Goal: Task Accomplishment & Management: Manage account settings

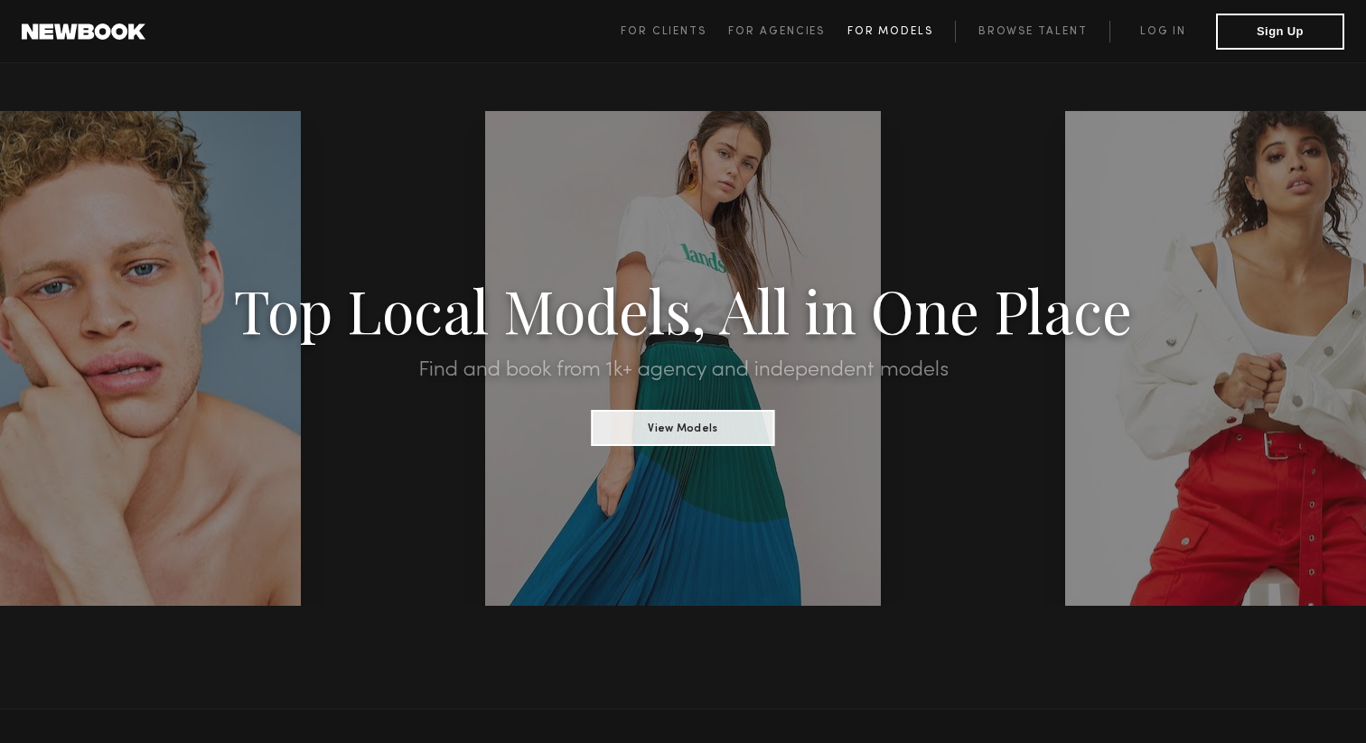
click at [889, 37] on link "For Models" at bounding box center [901, 32] width 108 height 22
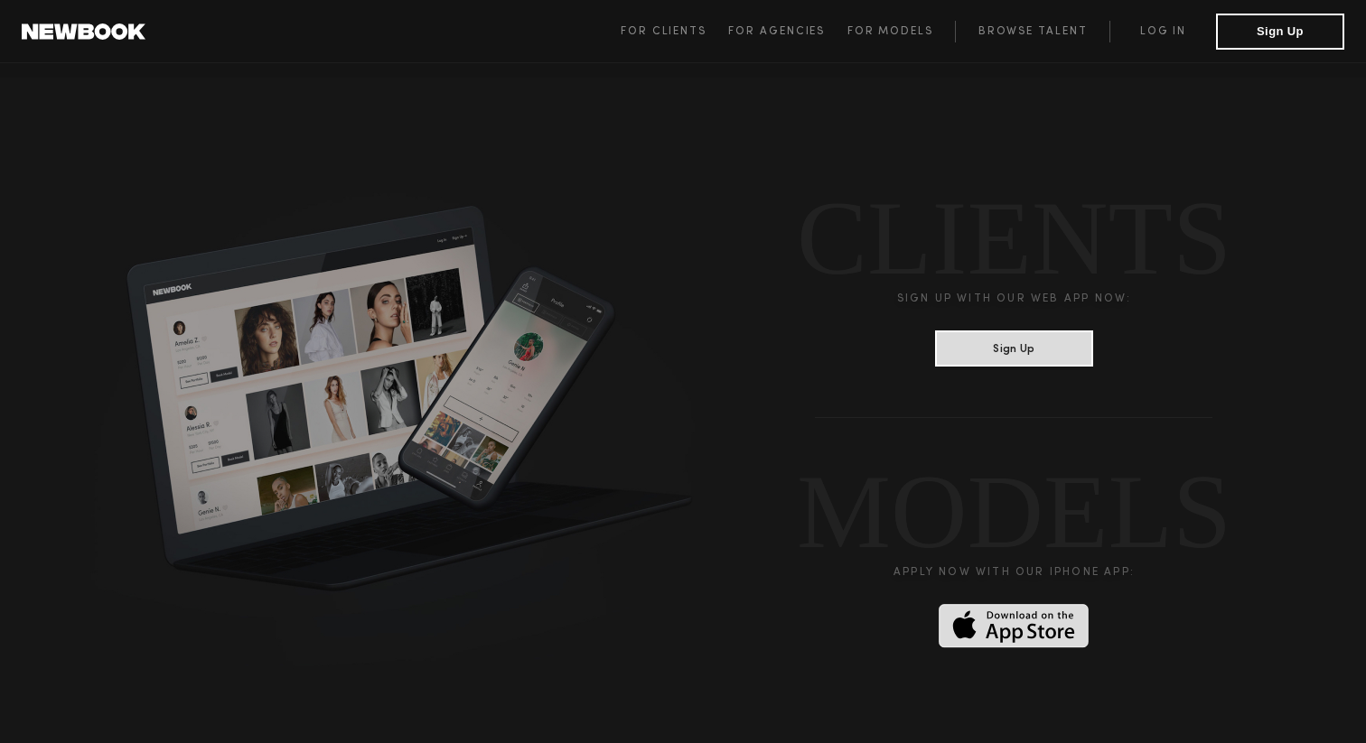
scroll to position [4490, 0]
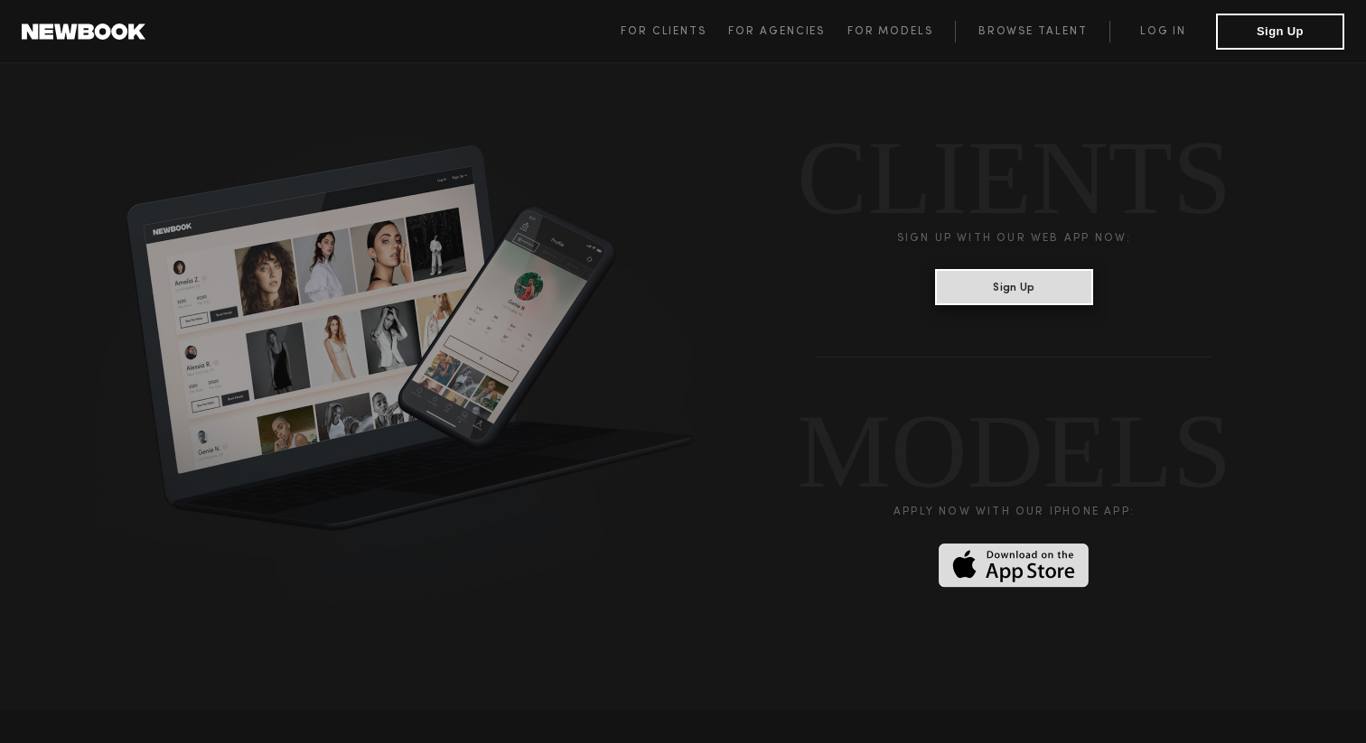
click at [1064, 275] on button "Sign Up" at bounding box center [1014, 287] width 158 height 36
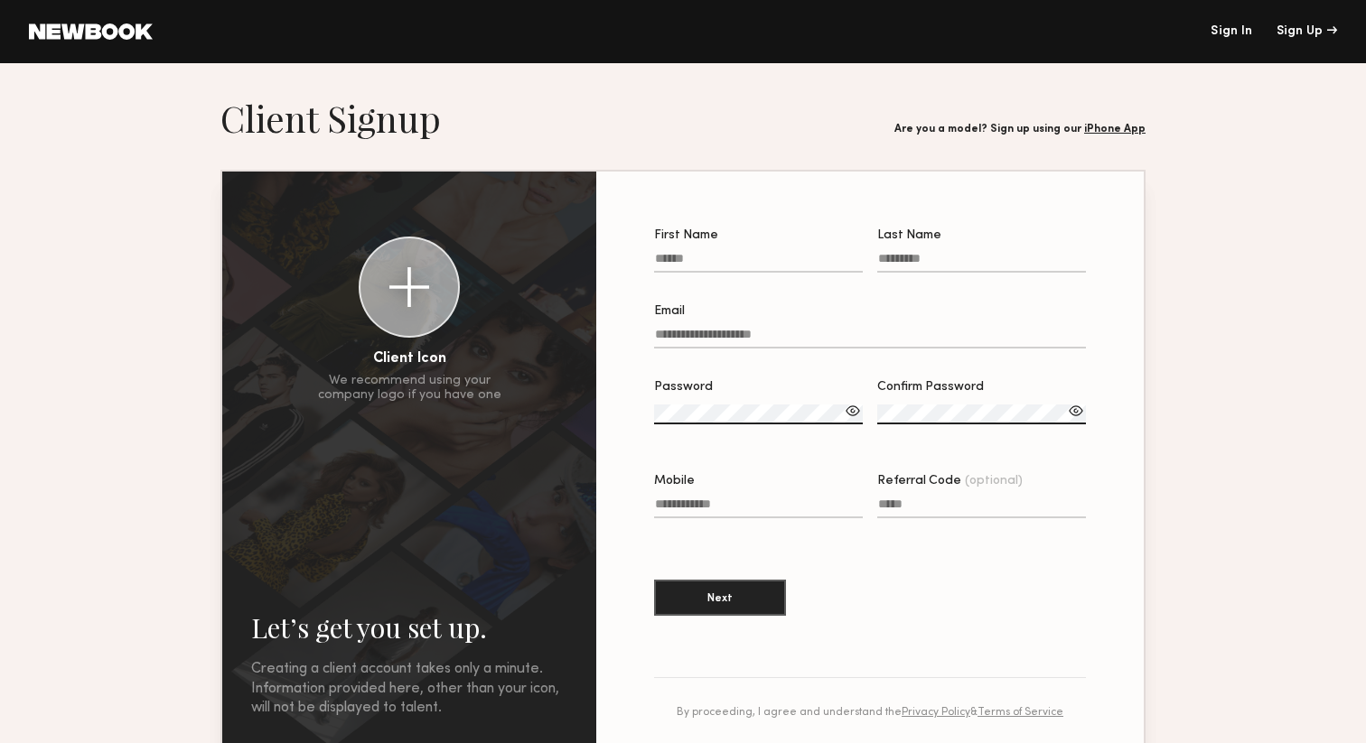
click at [1121, 126] on link "iPhone App" at bounding box center [1114, 129] width 61 height 11
click at [1231, 38] on header "Sign In Sign Up" at bounding box center [683, 31] width 1366 height 63
click at [1229, 17] on header "Sign In Sign Up" at bounding box center [683, 31] width 1366 height 63
click at [1226, 28] on link "Sign In" at bounding box center [1231, 31] width 42 height 13
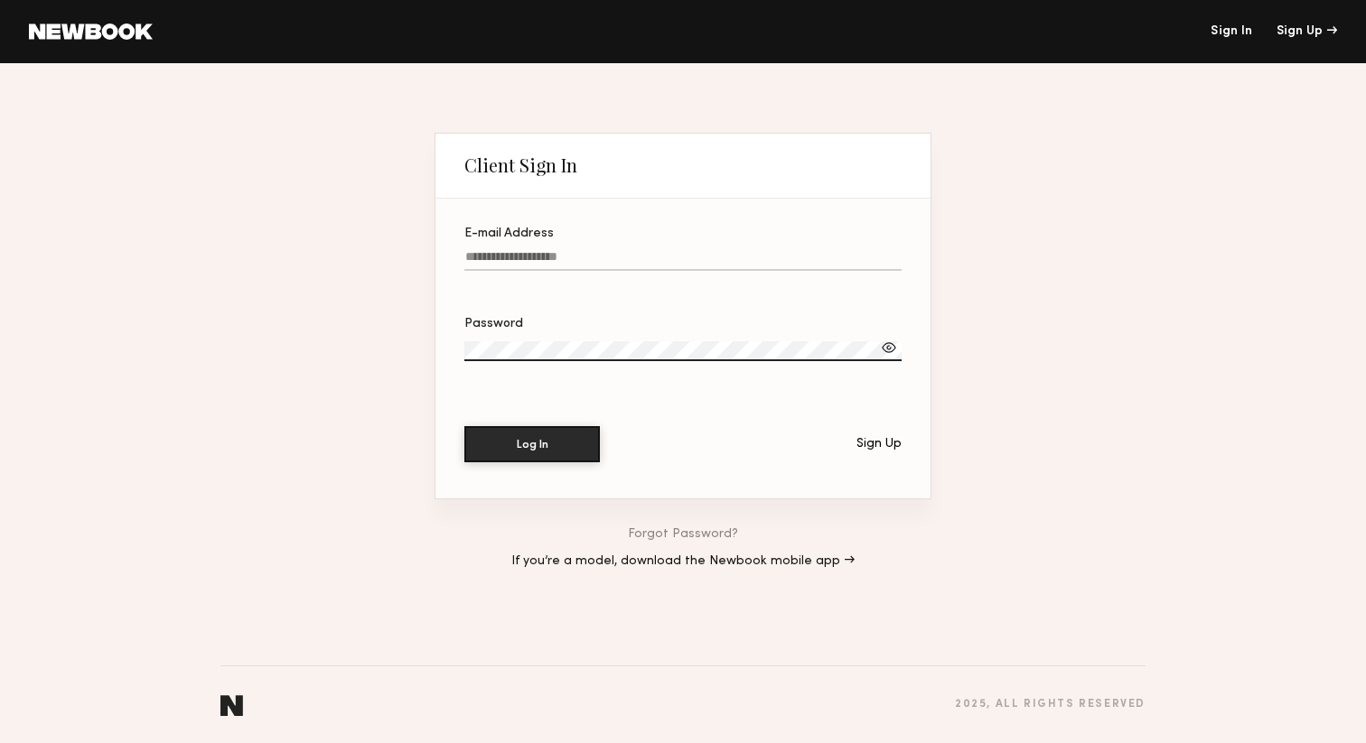
click at [713, 241] on label "E-mail Address" at bounding box center [682, 258] width 437 height 61
click at [713, 250] on input "E-mail Address" at bounding box center [682, 260] width 437 height 21
click at [708, 248] on label "E-mail Address" at bounding box center [682, 258] width 437 height 61
click at [708, 250] on input "E-mail Address" at bounding box center [682, 260] width 437 height 21
click at [688, 265] on input "E-mail Address Required" at bounding box center [682, 260] width 437 height 21
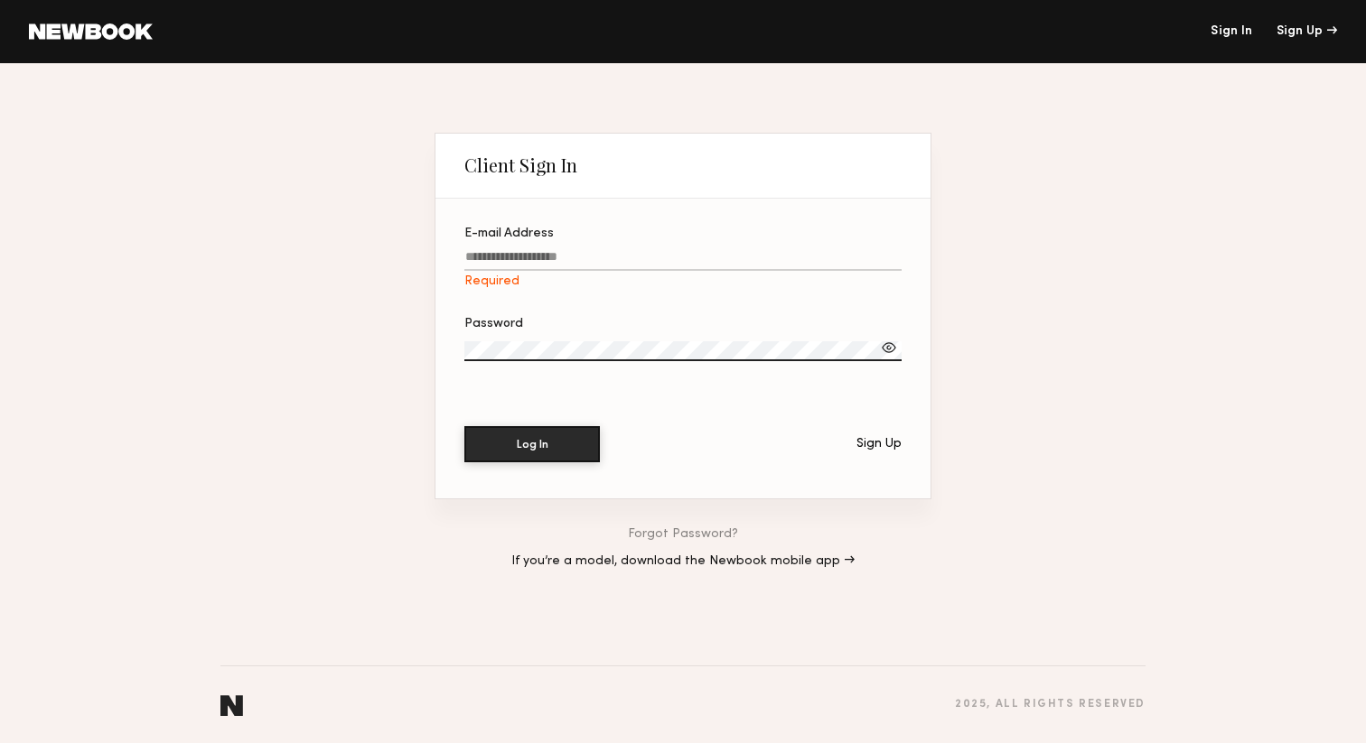
click at [684, 255] on input "E-mail Address Required" at bounding box center [682, 260] width 437 height 21
type input "**********"
click at [641, 363] on label "Password" at bounding box center [682, 348] width 437 height 61
click at [464, 426] on button "Log In" at bounding box center [532, 444] width 136 height 36
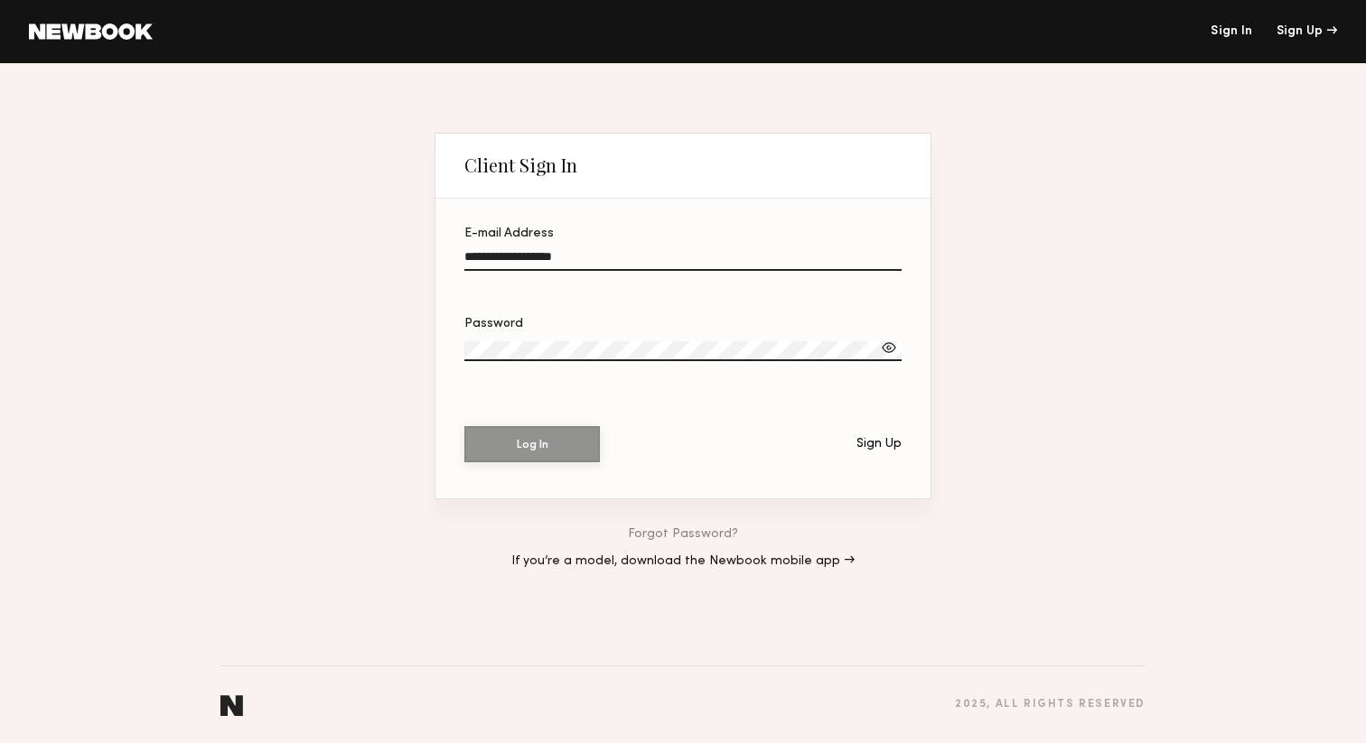
click at [892, 352] on div at bounding box center [889, 348] width 18 height 18
click at [588, 336] on label "Password" at bounding box center [682, 348] width 437 height 61
click at [528, 438] on button "Log In" at bounding box center [532, 443] width 136 height 36
click at [896, 350] on div at bounding box center [889, 348] width 18 height 18
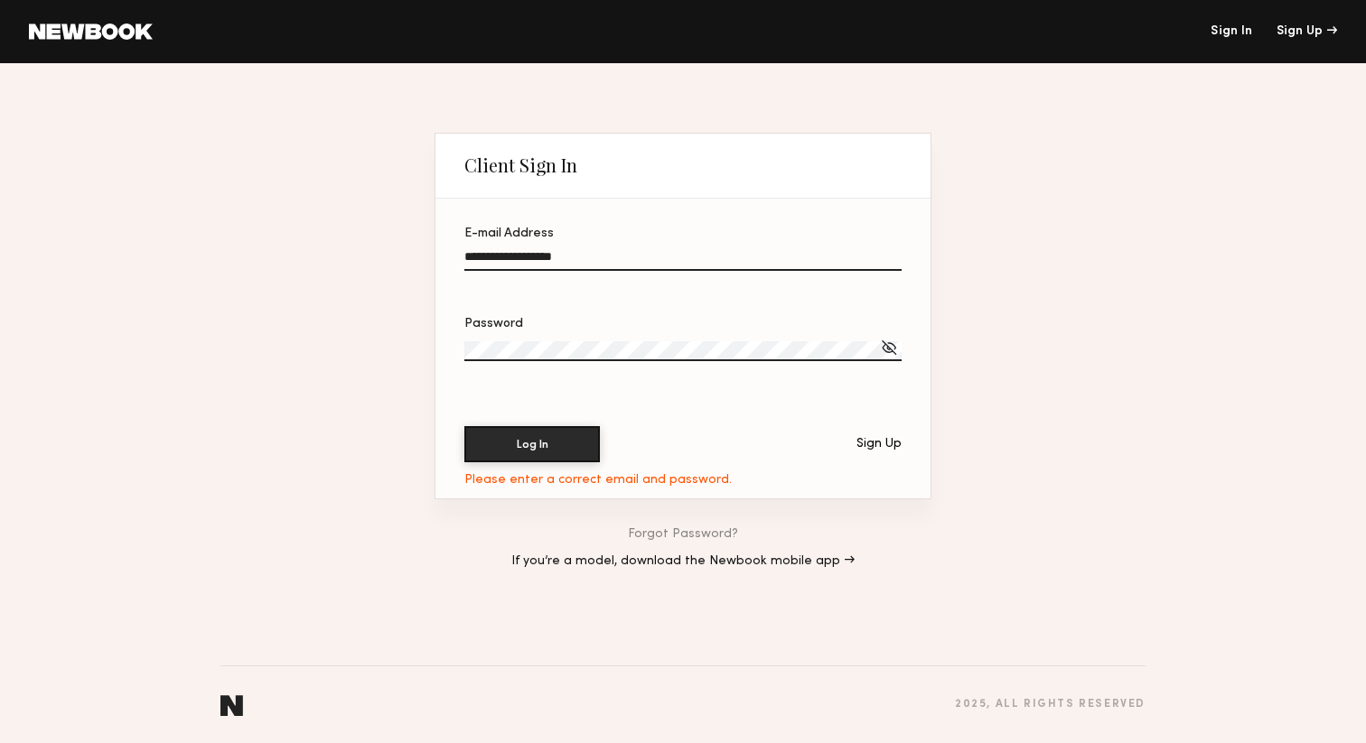
click at [896, 350] on div at bounding box center [889, 348] width 18 height 18
click at [884, 350] on div at bounding box center [889, 348] width 18 height 18
click at [567, 463] on section "**********" at bounding box center [682, 349] width 495 height 300
click at [540, 442] on button "Log In" at bounding box center [532, 443] width 136 height 36
